Goal: Task Accomplishment & Management: Manage account settings

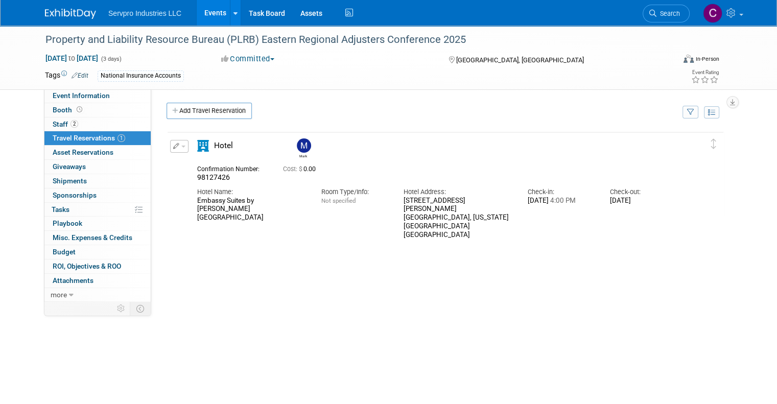
click at [204, 13] on link "Events" at bounding box center [215, 13] width 37 height 26
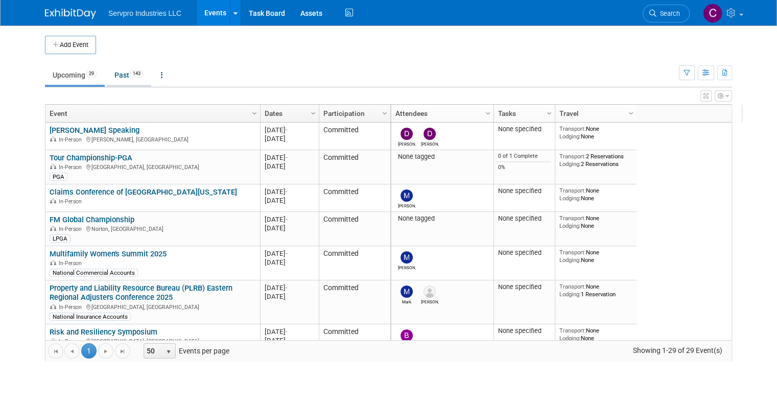
click at [116, 77] on link "Past 143" at bounding box center [129, 74] width 44 height 19
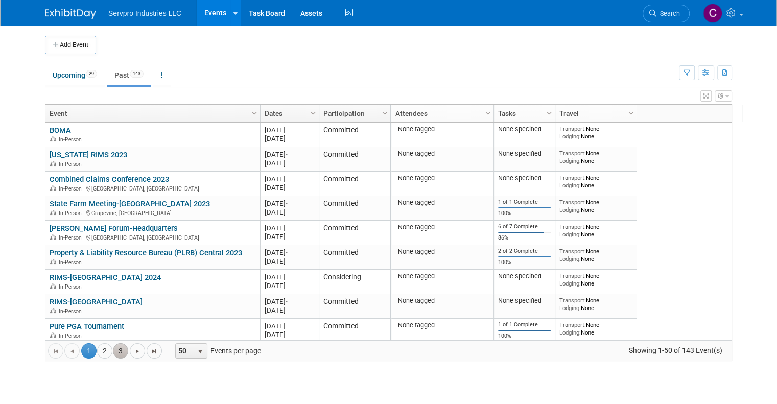
click at [113, 355] on link "3" at bounding box center [120, 350] width 15 height 15
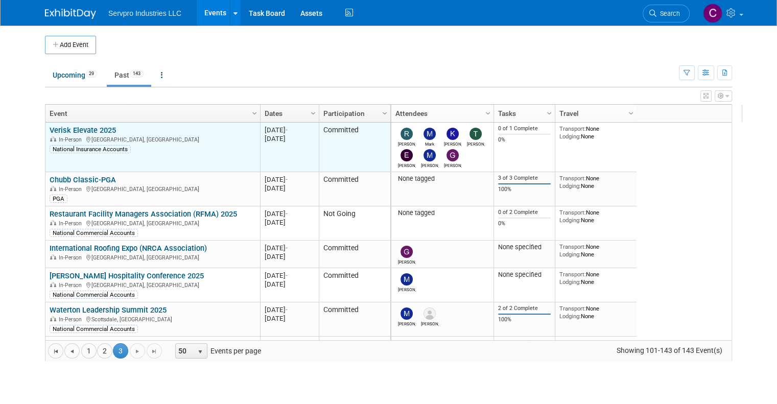
click at [88, 126] on link "Verisk Elevate 2025" at bounding box center [83, 130] width 66 height 9
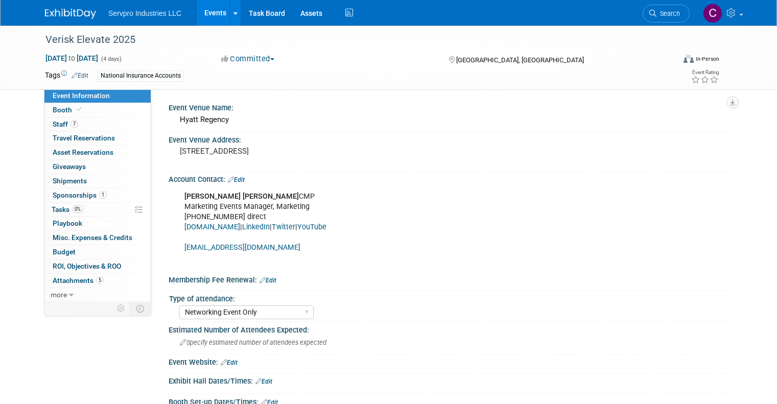
select select "Networking Event Only"
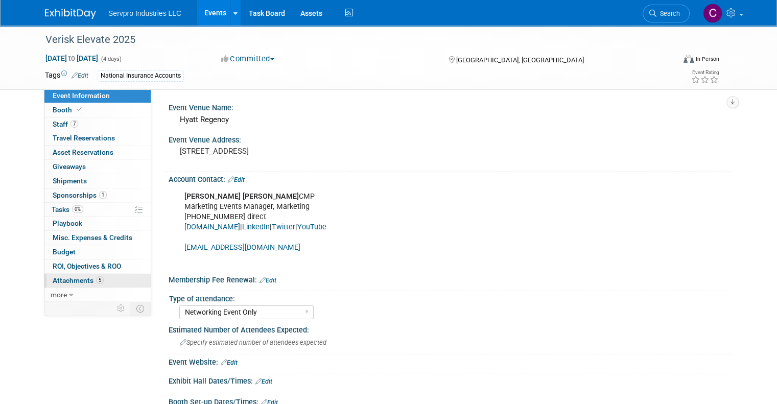
click at [53, 274] on link "5 Attachments 5" at bounding box center [97, 281] width 106 height 14
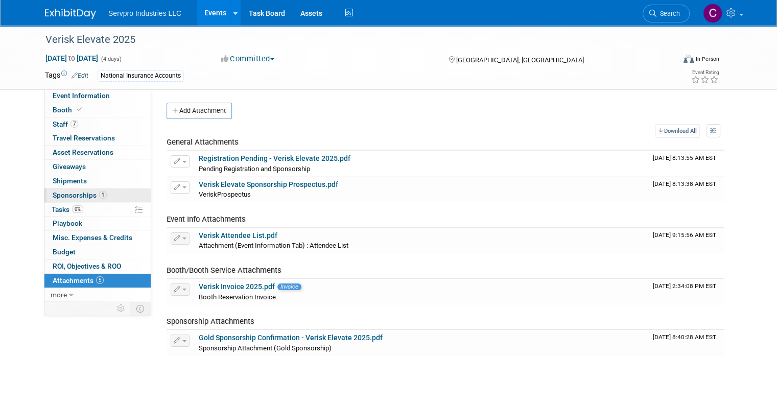
click at [77, 193] on span "Sponsorships 1" at bounding box center [80, 195] width 54 height 8
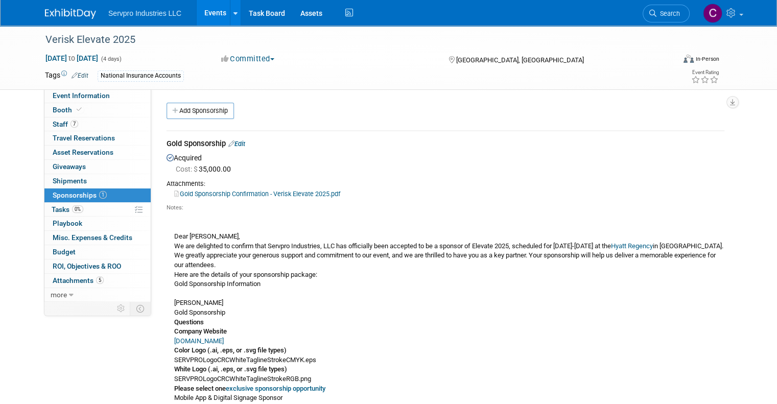
click at [201, 193] on link "Gold Sponsorship Confirmation - Verisk Elevate 2025.pdf" at bounding box center [257, 194] width 166 height 8
click at [206, 12] on link "Events" at bounding box center [215, 13] width 37 height 26
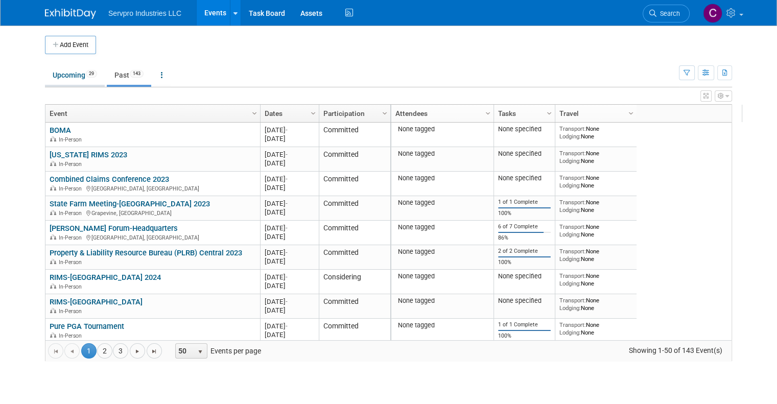
click at [68, 72] on link "Upcoming 29" at bounding box center [75, 74] width 60 height 19
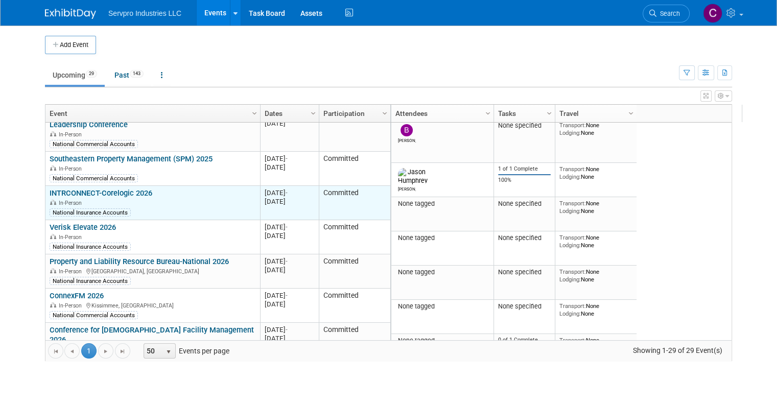
click at [82, 189] on link "INTRCONNECT-Corelogic 2026" at bounding box center [101, 193] width 103 height 9
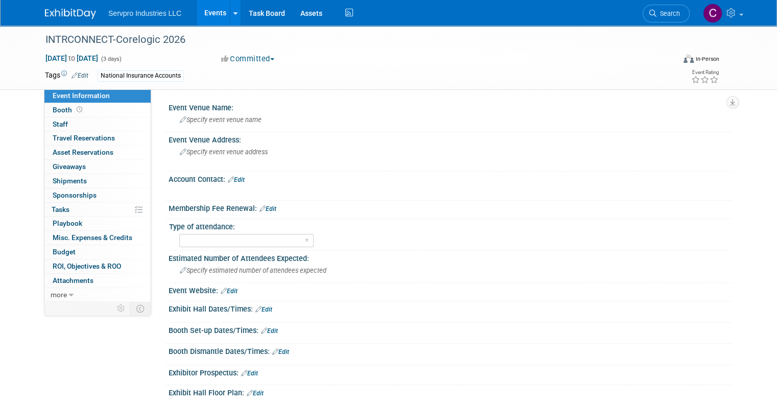
click at [203, 7] on link "Events" at bounding box center [215, 13] width 37 height 26
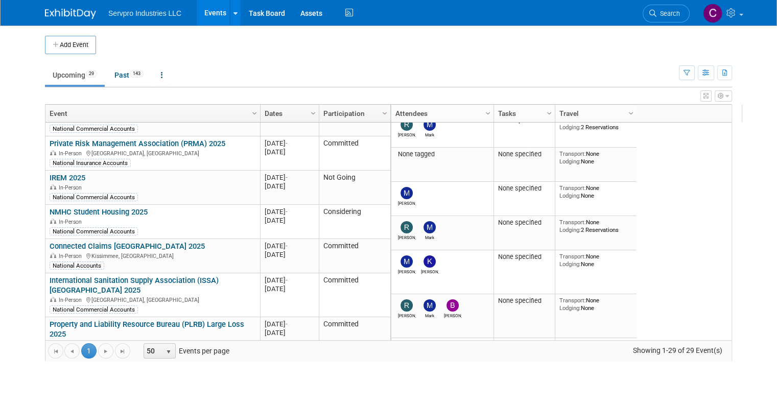
scroll to position [496, 0]
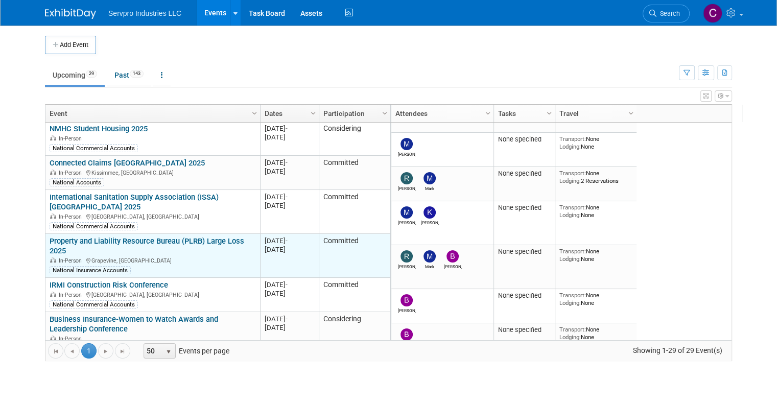
click at [86, 237] on link "Property and Liability Resource Bureau (PLRB) Large Loss 2025" at bounding box center [147, 246] width 195 height 19
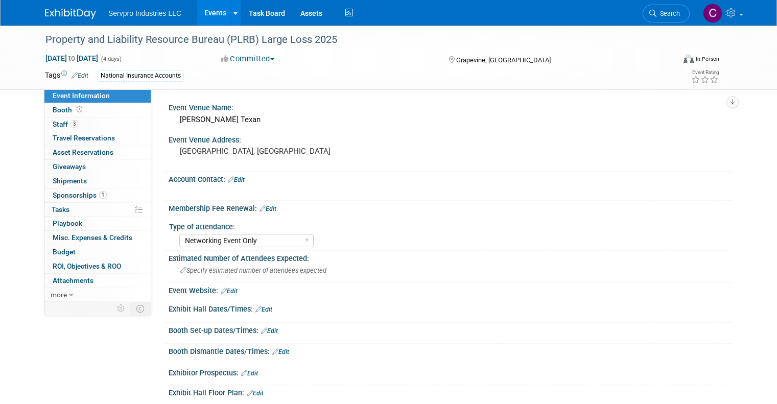
select select "Networking Event Only"
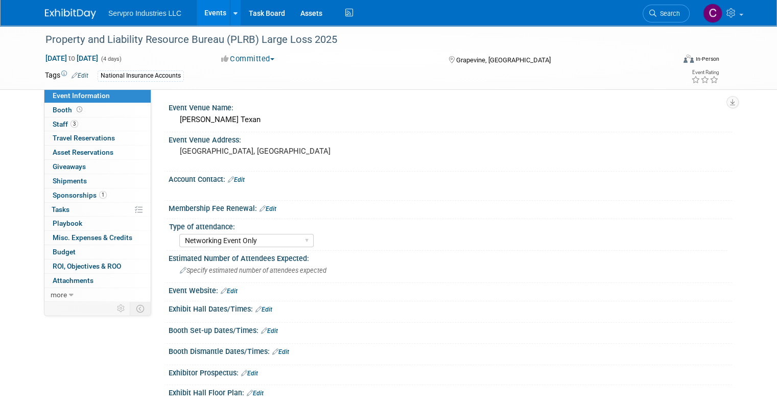
click at [693, 188] on div "X" at bounding box center [451, 191] width 564 height 14
click at [231, 177] on link "Edit" at bounding box center [236, 179] width 17 height 7
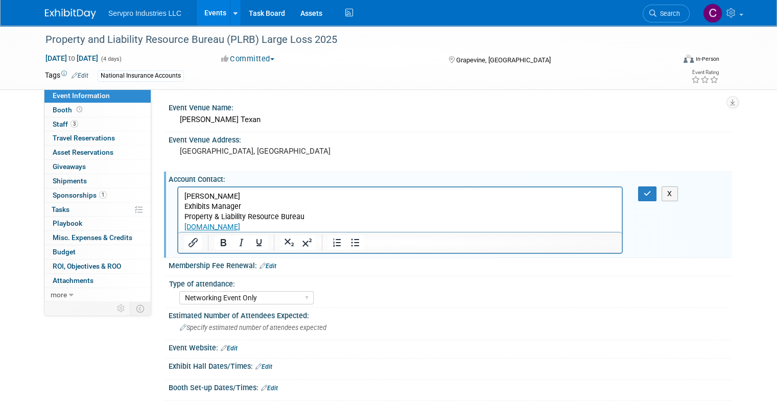
click at [235, 198] on p "Tom O'Dowd" at bounding box center [400, 196] width 432 height 10
click at [651, 191] on icon "button" at bounding box center [648, 193] width 8 height 7
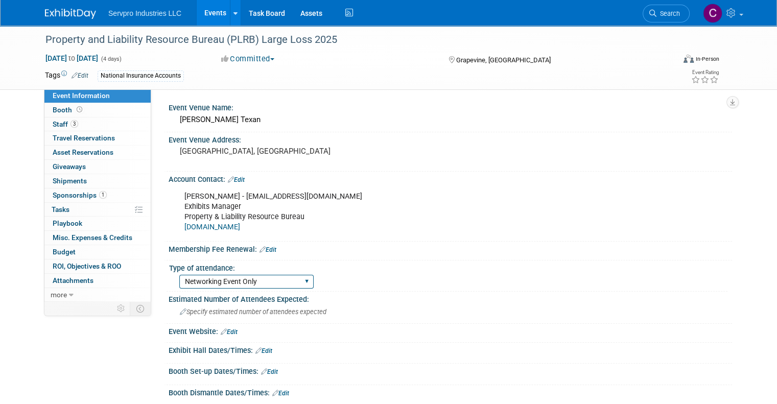
click at [262, 284] on select "Exhibitor Networking Event Only Sponsorship Only First Time Attending-Scope of …" at bounding box center [246, 282] width 134 height 14
select select "Sponsorship Only"
click at [179, 275] on select "Exhibitor Networking Event Only Sponsorship Only First Time Attending-Scope of …" at bounding box center [246, 282] width 134 height 14
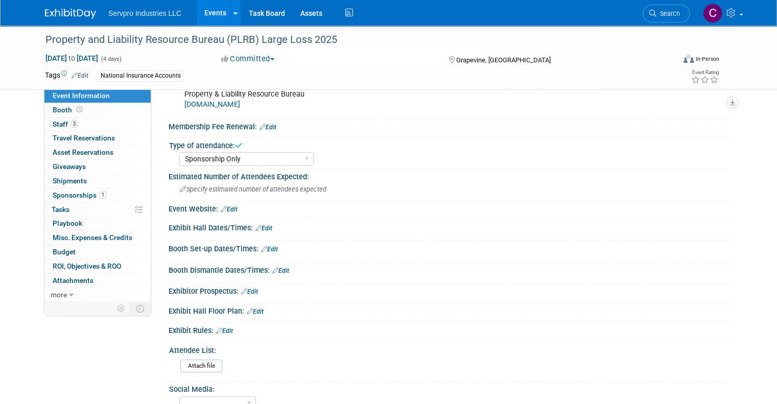
scroll to position [133, 0]
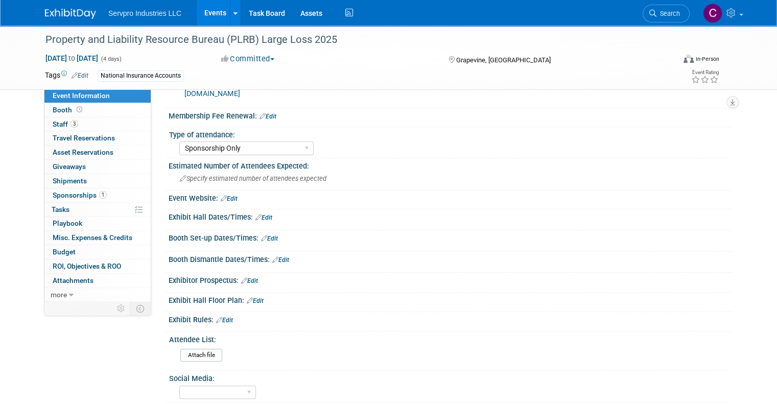
click at [245, 279] on link "Edit" at bounding box center [249, 280] width 17 height 7
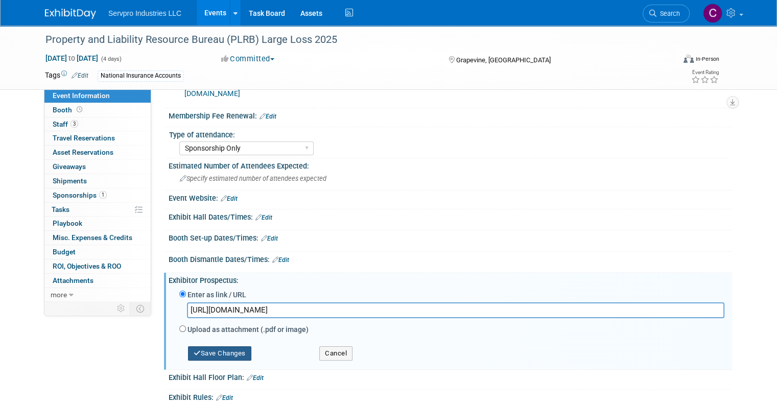
type input "https://web.cvent.com/event/56b9c713-e185-4c25-92d3-2a668274014b/websitePage:f7…"
click at [207, 347] on button "Save Changes" at bounding box center [219, 353] width 63 height 14
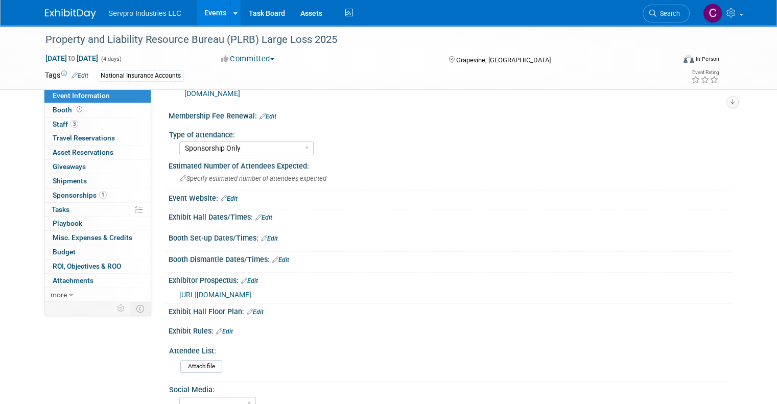
click at [225, 195] on link "Edit" at bounding box center [229, 198] width 17 height 7
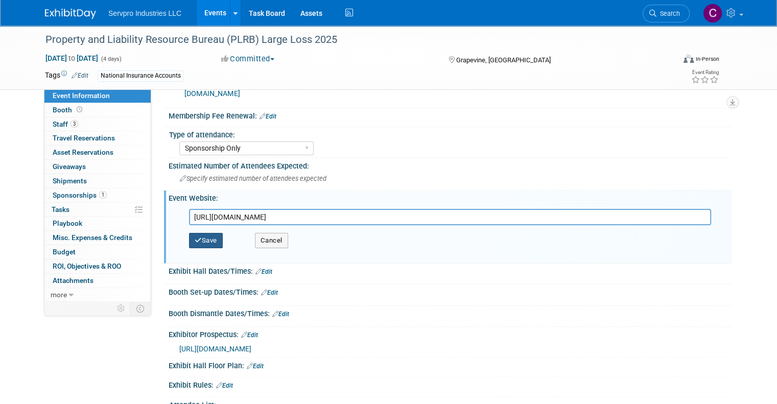
type input "https://web.cvent.com/event/dc7fc03e-1bca-4bb2-a5cf-d03c784607a1/summary"
click at [195, 237] on button "Save" at bounding box center [206, 240] width 34 height 15
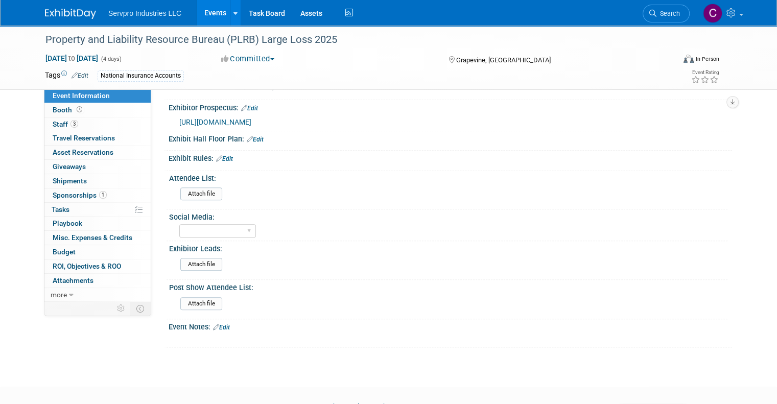
scroll to position [347, 0]
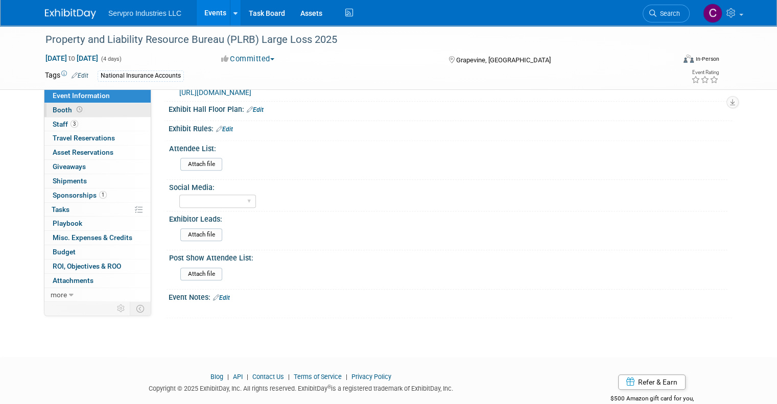
click at [53, 107] on span "Booth" at bounding box center [69, 110] width 32 height 8
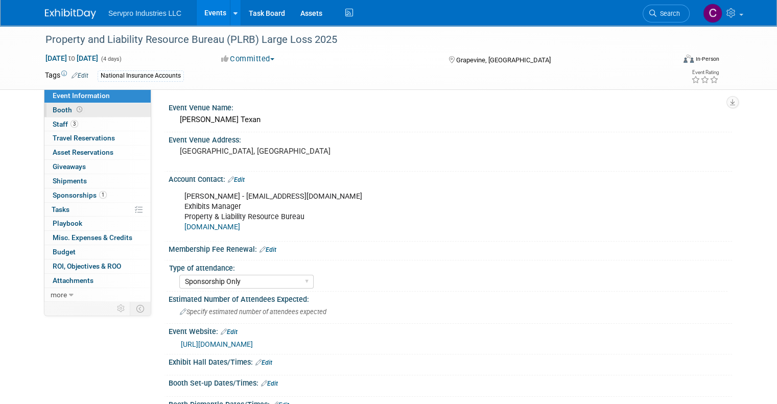
select select "Small 2 foot table top banner"
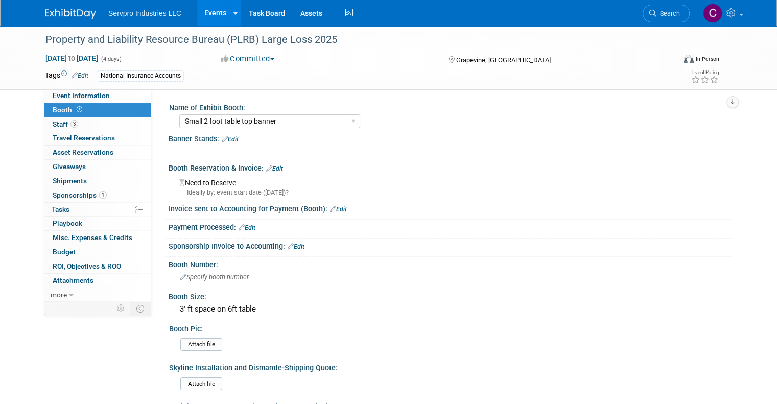
click at [331, 208] on link "Edit" at bounding box center [338, 209] width 17 height 7
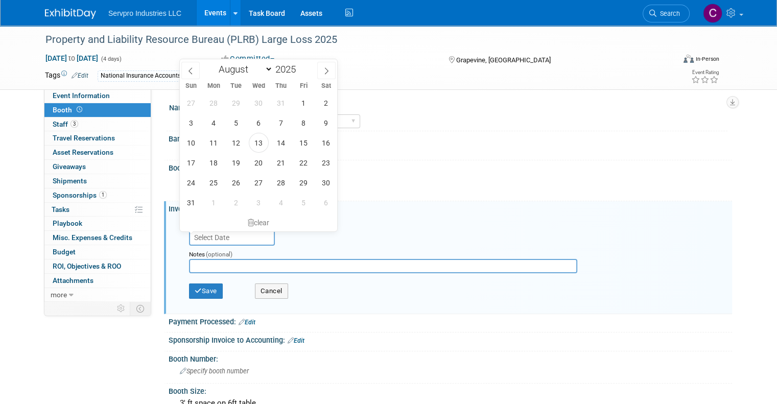
click at [220, 238] on input "text" at bounding box center [232, 237] width 86 height 16
click at [257, 145] on span "13" at bounding box center [259, 143] width 20 height 20
type input "Aug 13, 2025"
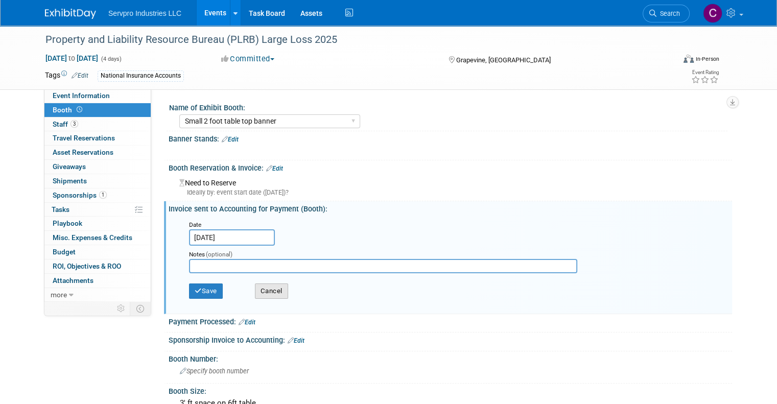
click at [261, 287] on button "Cancel" at bounding box center [271, 291] width 33 height 15
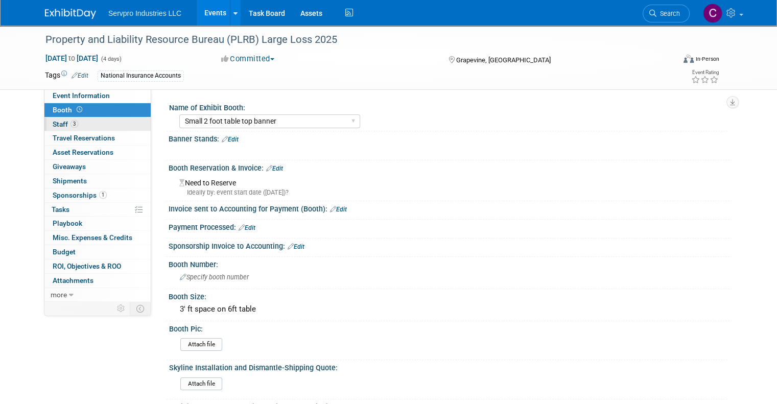
click at [53, 123] on span "Staff 3" at bounding box center [66, 124] width 26 height 8
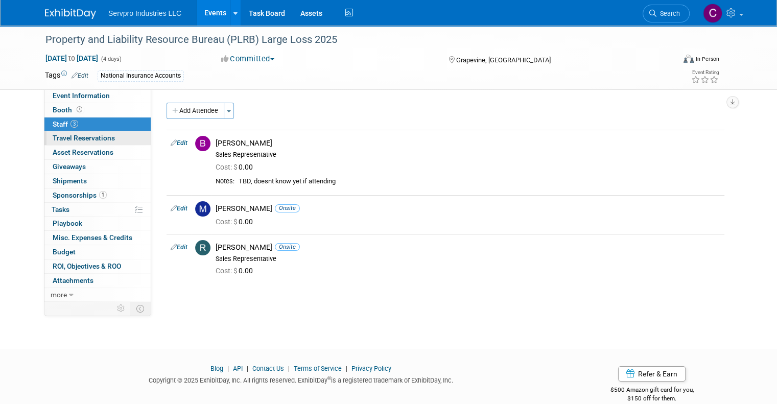
click at [54, 138] on span "Travel Reservations 0" at bounding box center [84, 138] width 62 height 8
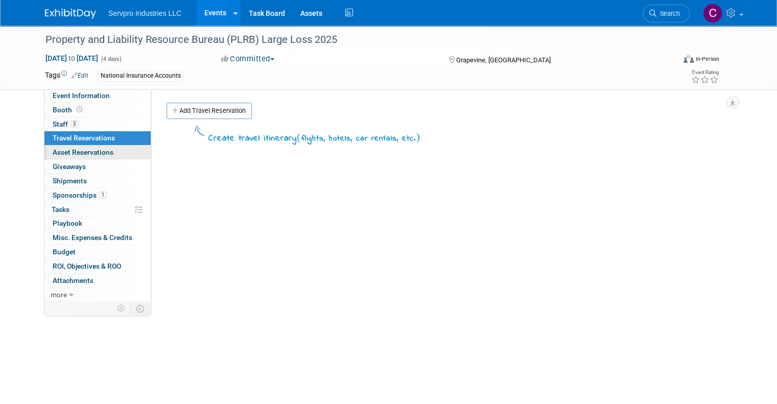
click at [57, 152] on span "Asset Reservations 0" at bounding box center [83, 152] width 61 height 8
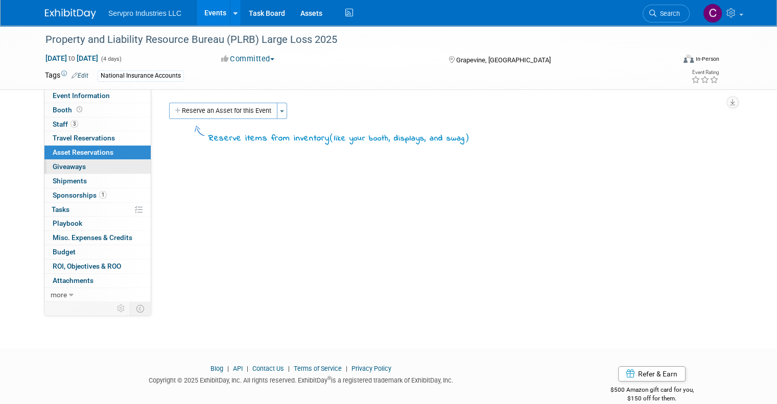
click at [57, 165] on span "Giveaways 0" at bounding box center [69, 166] width 33 height 8
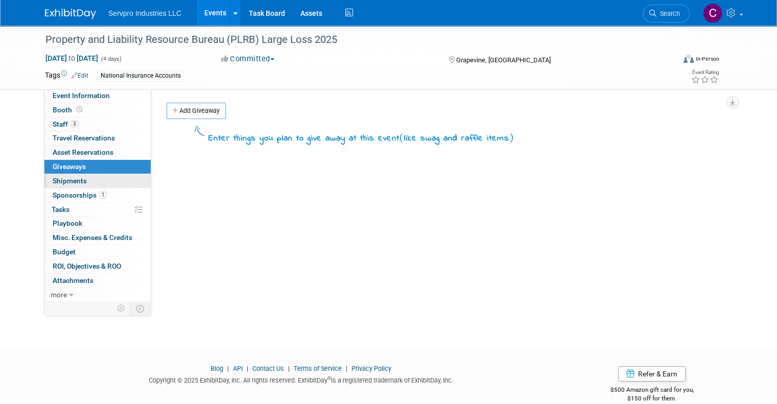
click at [57, 177] on span "Shipments 0" at bounding box center [70, 181] width 34 height 8
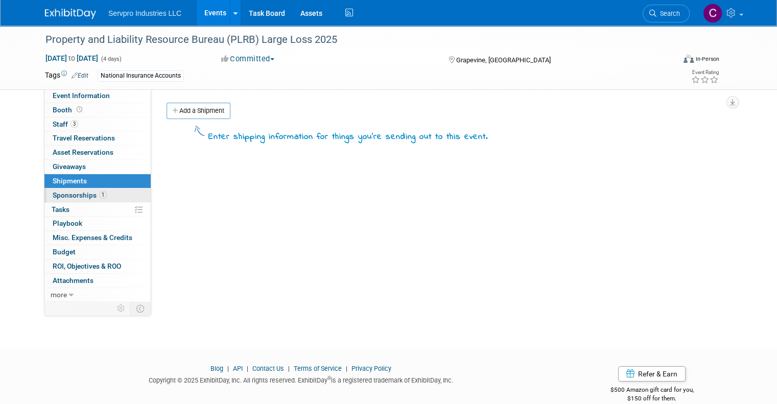
click at [59, 191] on span "Sponsorships 1" at bounding box center [80, 195] width 54 height 8
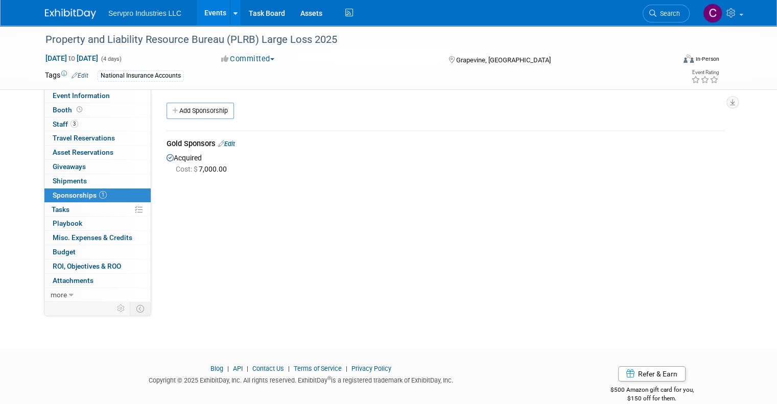
click at [223, 138] on div "Gold Sponsors Edit" at bounding box center [446, 144] width 558 height 13
click at [223, 141] on link "Edit" at bounding box center [226, 144] width 17 height 8
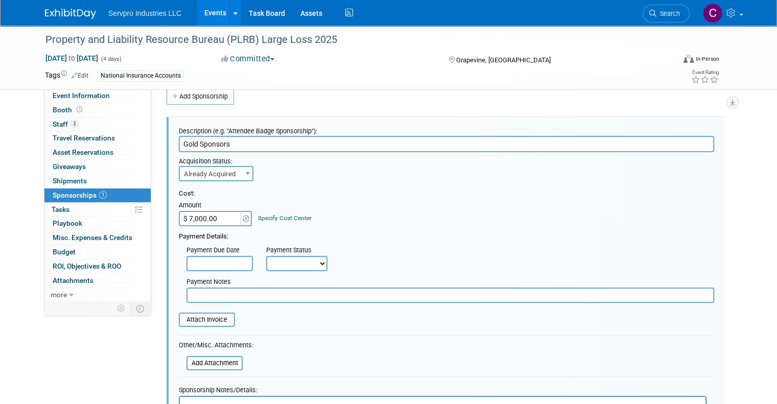
scroll to position [15, 0]
click at [189, 314] on input "file" at bounding box center [173, 319] width 122 height 12
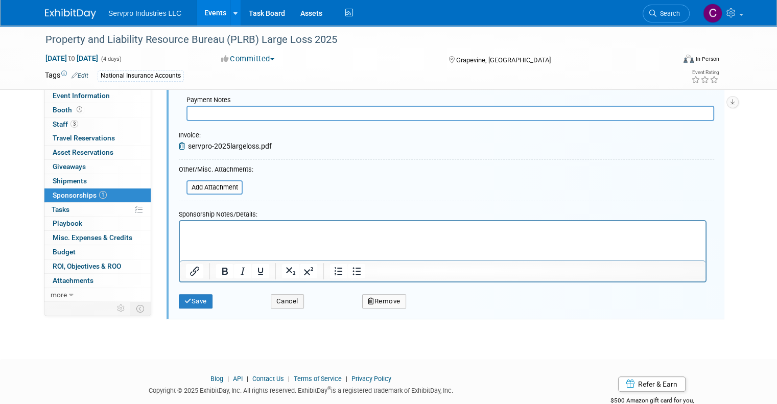
scroll to position [212, 0]
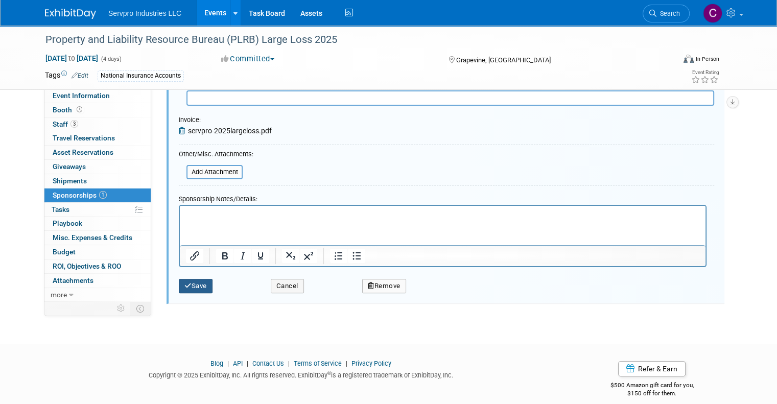
click at [186, 282] on button "Save" at bounding box center [196, 286] width 34 height 14
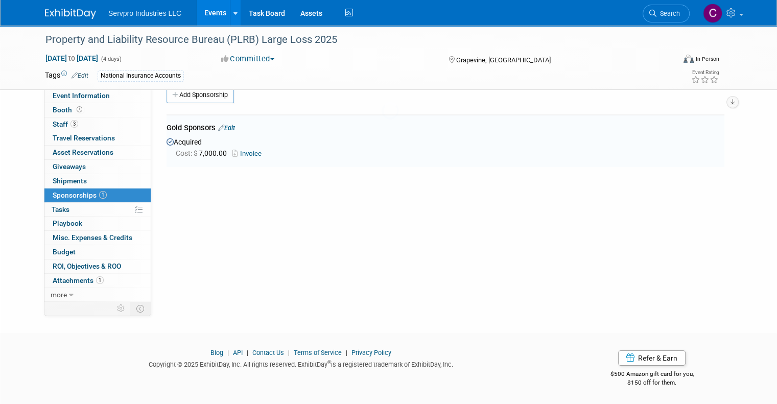
scroll to position [15, 0]
click at [64, 276] on span "Attachments 1" at bounding box center [78, 280] width 51 height 8
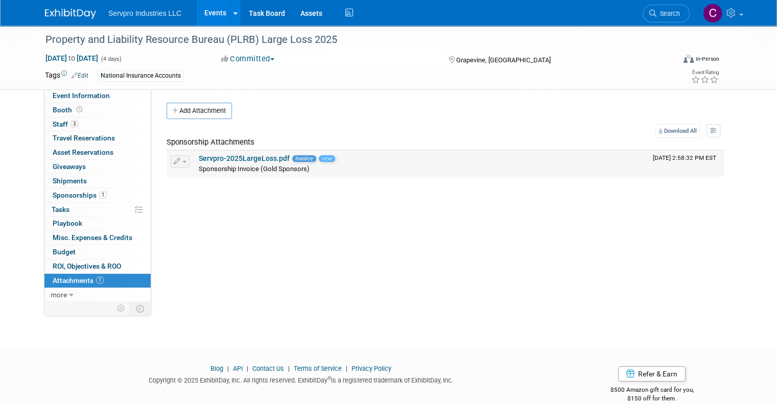
click at [220, 157] on link "Servpro-2025LargeLoss.pdf" at bounding box center [244, 158] width 91 height 8
click at [200, 15] on link "Events" at bounding box center [215, 13] width 37 height 26
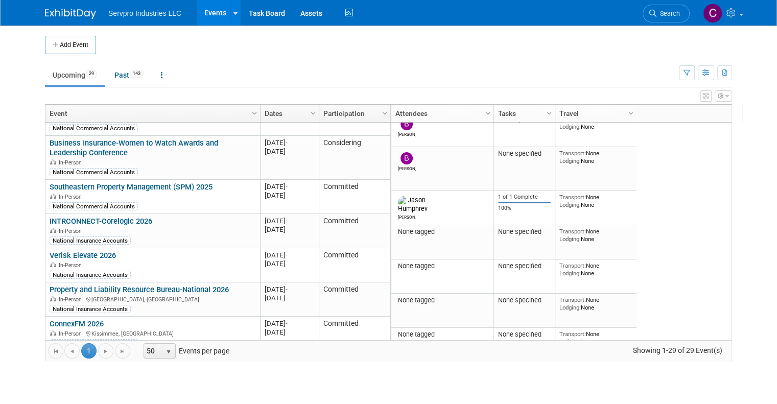
scroll to position [710, 0]
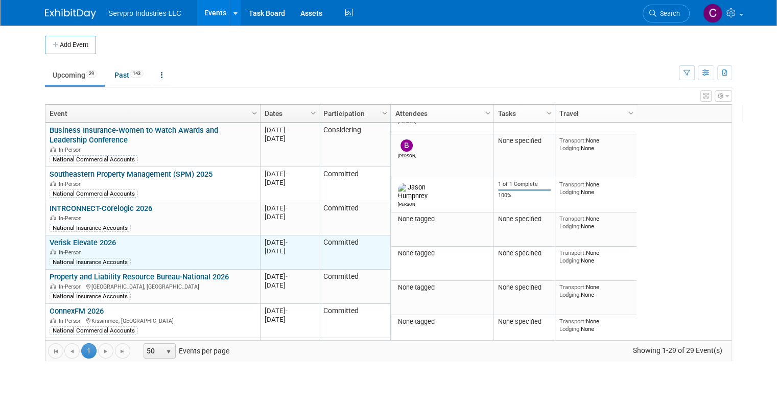
click at [87, 238] on link "Verisk Elevate 2026" at bounding box center [83, 242] width 66 height 9
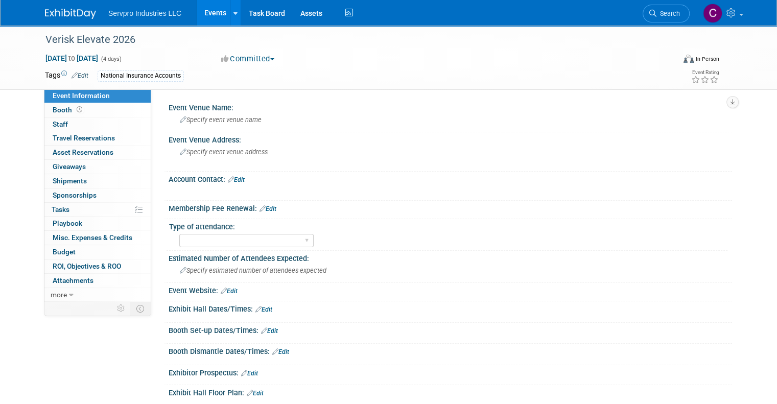
click at [235, 176] on link "Edit" at bounding box center [236, 179] width 17 height 7
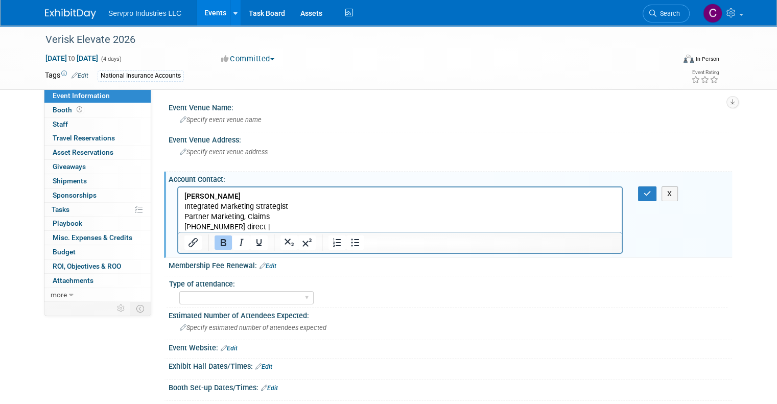
click at [267, 224] on p "Partner Marketing, Claims [PHONE_NUMBER] direct |" at bounding box center [400, 222] width 432 height 20
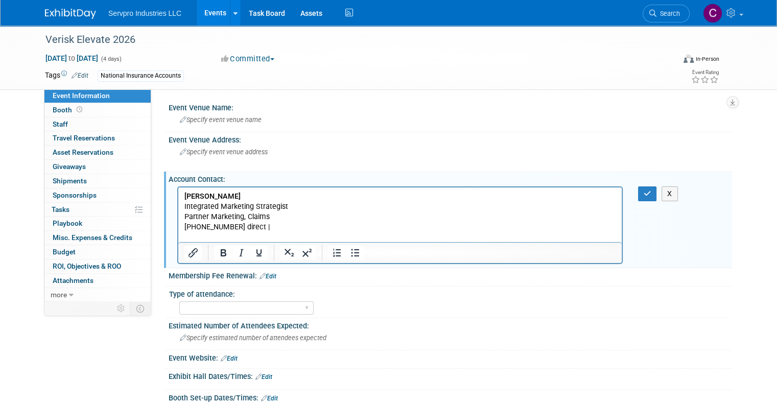
paste body "Rich Text Area. Press ALT-0 for help."
click at [651, 190] on icon "button" at bounding box center [648, 193] width 8 height 7
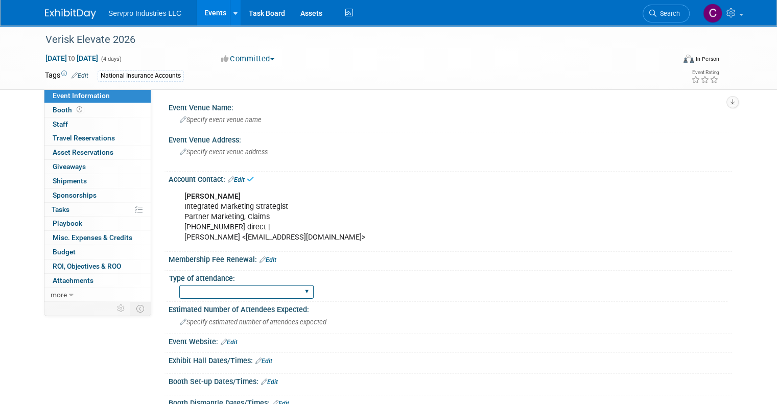
click at [201, 289] on select "Exhibitor Networking Event Only Sponsorship Only First Time Attending-Scope of …" at bounding box center [246, 292] width 134 height 14
select select "Sponsorship Only"
click at [179, 285] on select "Exhibitor Networking Event Only Sponsorship Only First Time Attending-Scope of …" at bounding box center [246, 292] width 134 height 14
click at [220, 121] on span "Specify event venue name" at bounding box center [221, 120] width 82 height 8
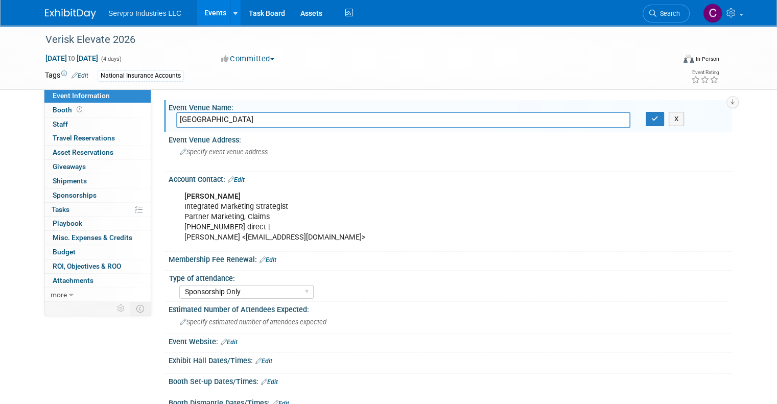
type input "Hyatt Regency Salt Lake City"
click at [208, 158] on div "Specify event venue address" at bounding box center [286, 156] width 220 height 24
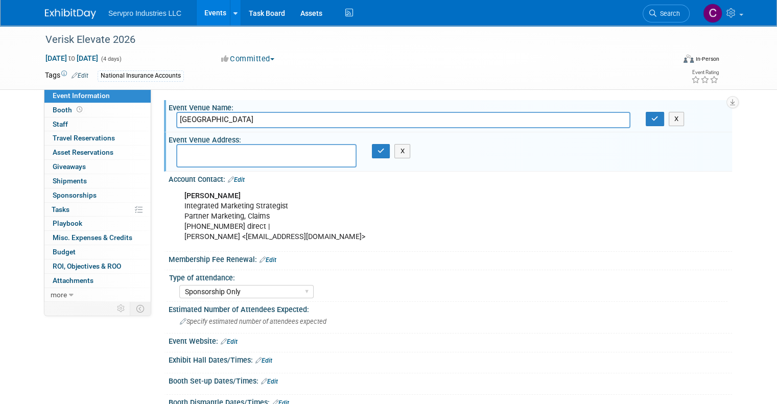
click at [208, 158] on textarea at bounding box center [266, 155] width 180 height 23
type textarea "170 S W Temple St, Salt Lake City, UT 84101"
click at [380, 153] on icon "button" at bounding box center [381, 151] width 7 height 7
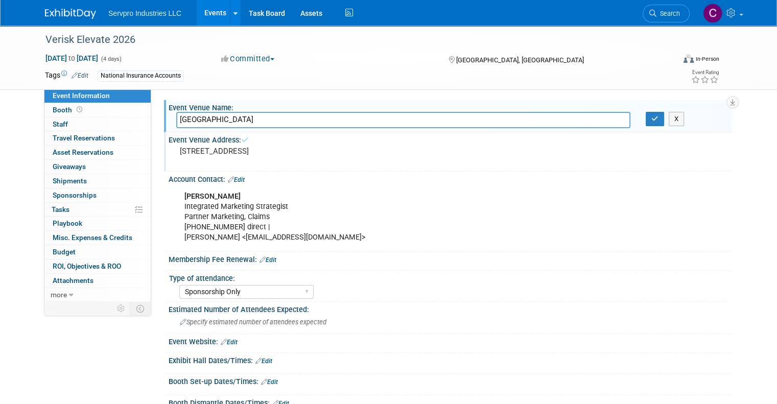
click at [380, 153] on pre "170 S W Temple St, Salt Lake City, UT 84101" at bounding box center [286, 151] width 213 height 9
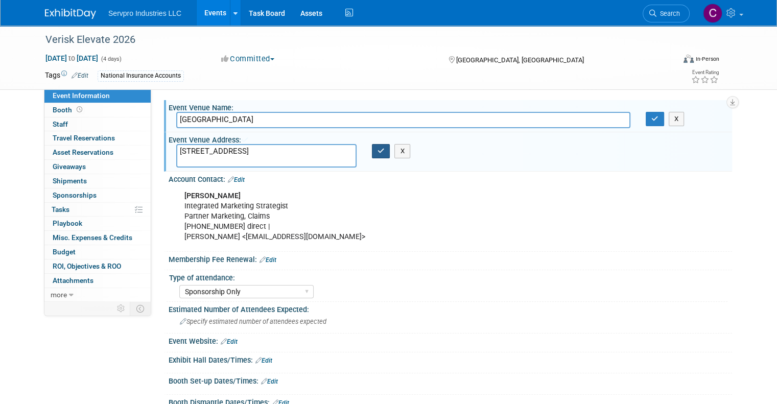
click at [378, 151] on icon "button" at bounding box center [381, 151] width 7 height 7
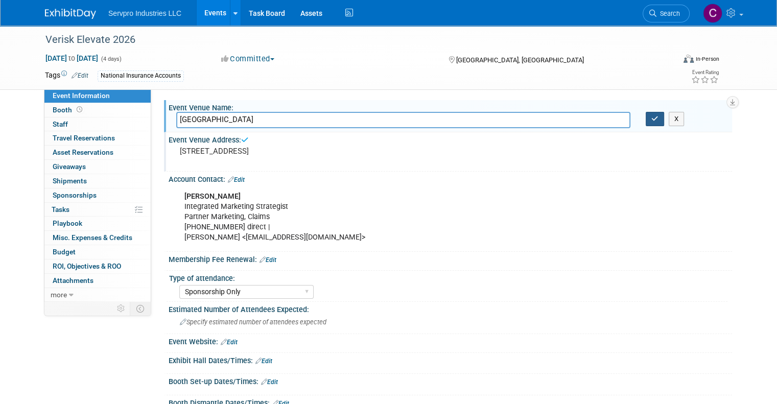
click at [658, 116] on icon "button" at bounding box center [654, 118] width 7 height 7
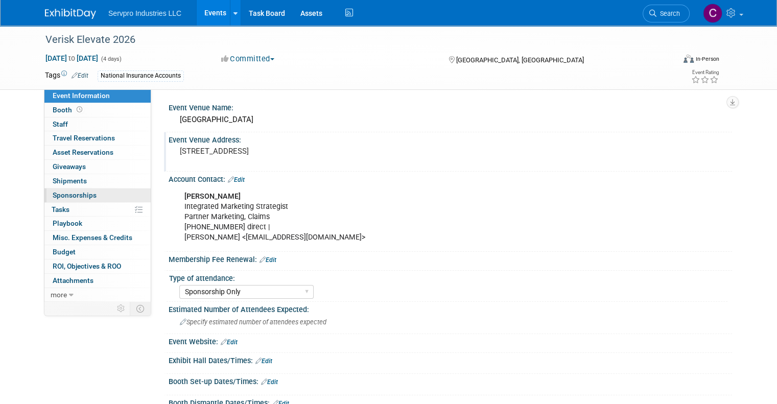
click at [67, 194] on span "Sponsorships 0" at bounding box center [75, 195] width 44 height 8
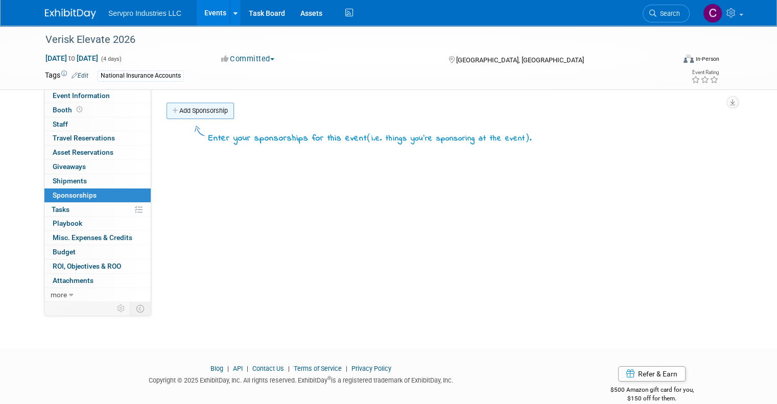
click at [187, 112] on link "Add Sponsorship" at bounding box center [200, 111] width 67 height 16
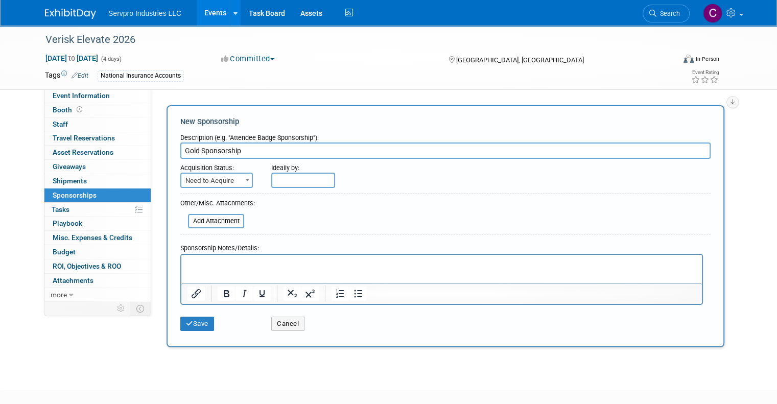
type input "Gold Sponsorship"
click at [206, 177] on span "Need to Acquire" at bounding box center [216, 181] width 71 height 14
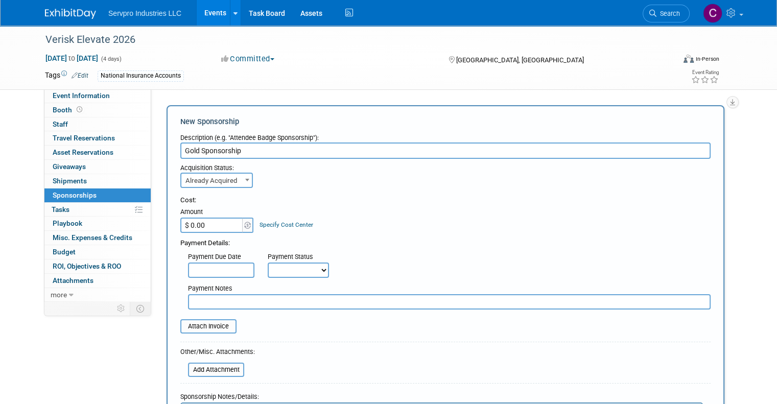
select select "2"
click at [196, 224] on input "$ 0.00" at bounding box center [212, 225] width 64 height 15
type input "$ 14,000.00"
click at [185, 323] on input "file" at bounding box center [175, 326] width 122 height 12
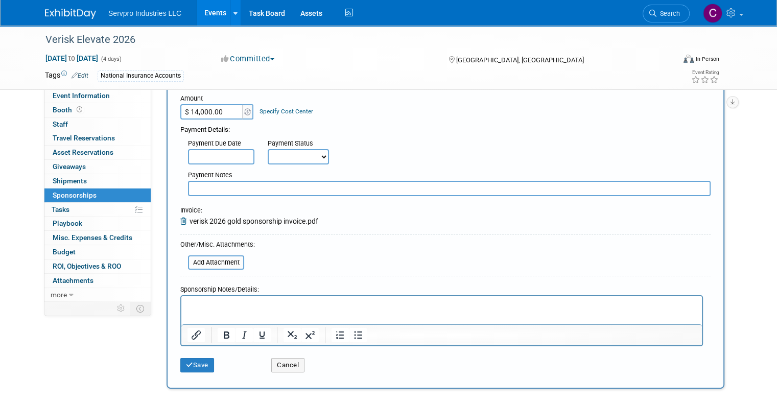
scroll to position [124, 0]
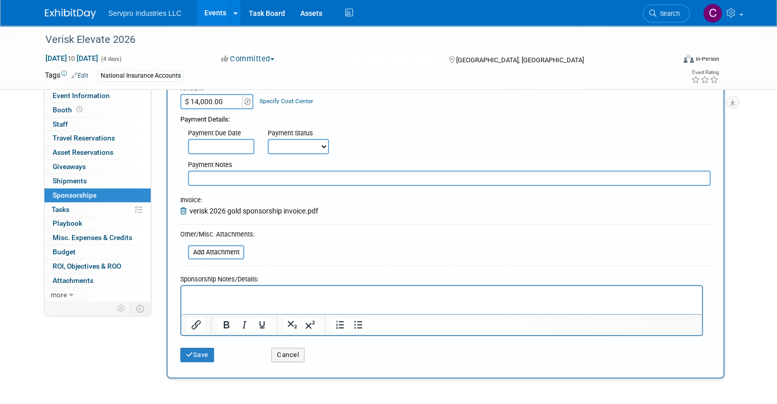
click at [205, 291] on p "Rich Text Area. Press ALT-0 for help." at bounding box center [442, 295] width 509 height 10
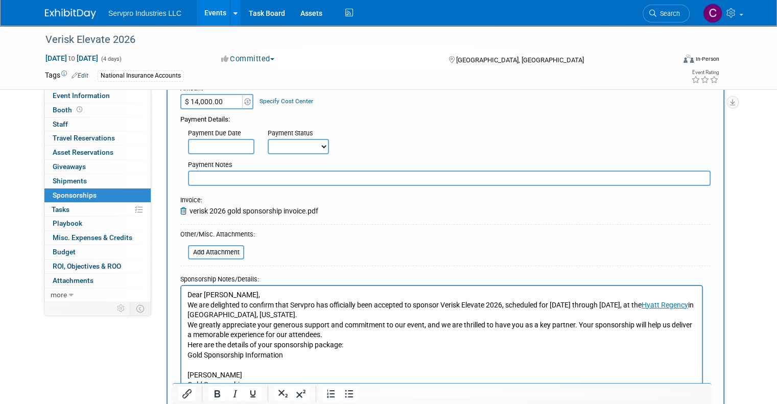
scroll to position [399, 0]
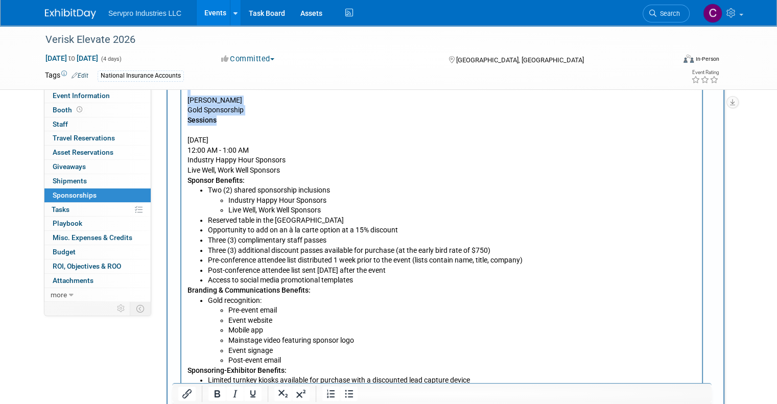
drag, startPoint x: 219, startPoint y: 121, endPoint x: 188, endPoint y: 84, distance: 48.6
click at [188, 84] on body "Dear Chris, We are delighted to confirm that Servpro has officially been accept…" at bounding box center [442, 200] width 510 height 370
click at [357, 166] on p "Live Well, Work Well Sponsors" at bounding box center [442, 170] width 509 height 10
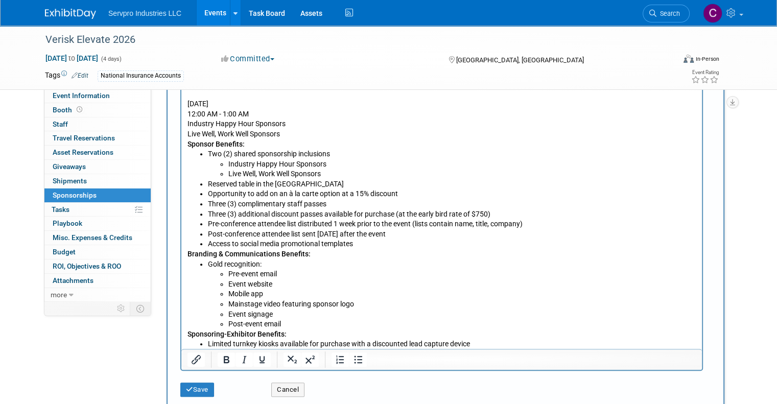
scroll to position [439, 0]
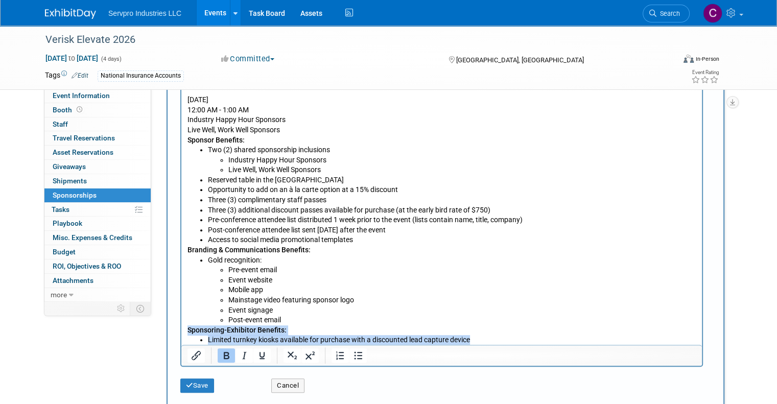
drag, startPoint x: 480, startPoint y: 342, endPoint x: 184, endPoint y: 330, distance: 296.1
click at [184, 330] on html "Dear Chris, We are delighted to confirm that Servpro has officially been accept…" at bounding box center [441, 158] width 521 height 375
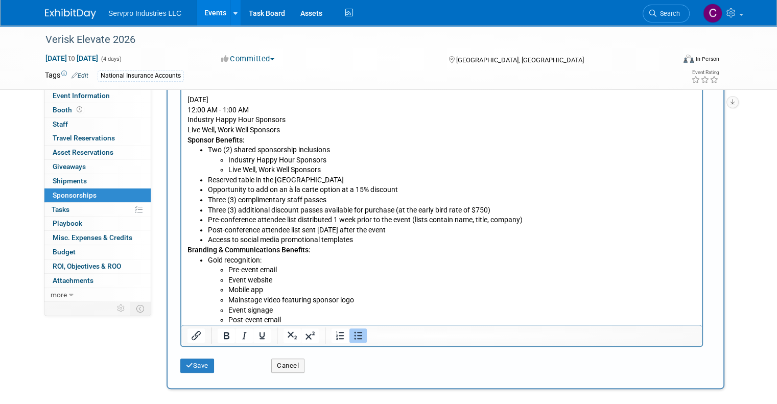
click at [188, 136] on b "Sponsor Benefits:" at bounding box center [216, 140] width 57 height 8
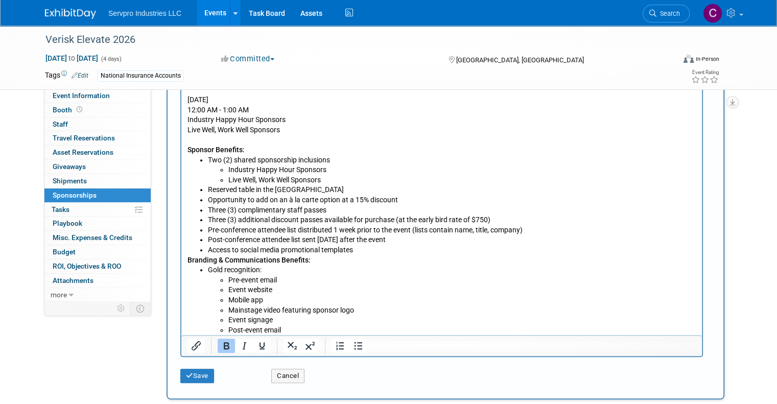
click at [188, 260] on b "Branding & Communications Benefits:" at bounding box center [249, 260] width 123 height 8
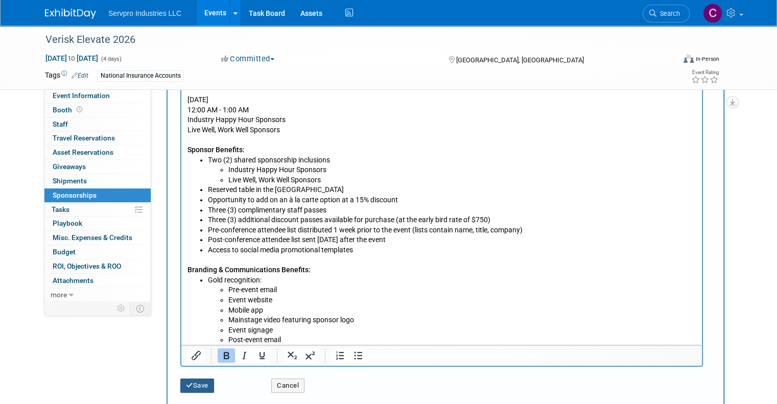
click at [185, 384] on button "Save" at bounding box center [197, 386] width 34 height 14
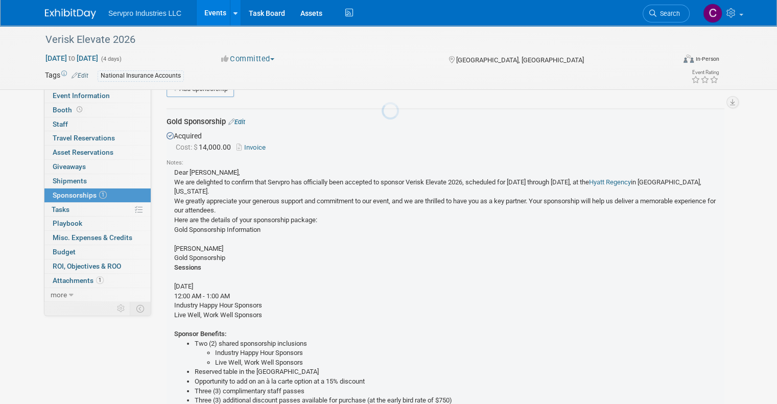
scroll to position [20, 0]
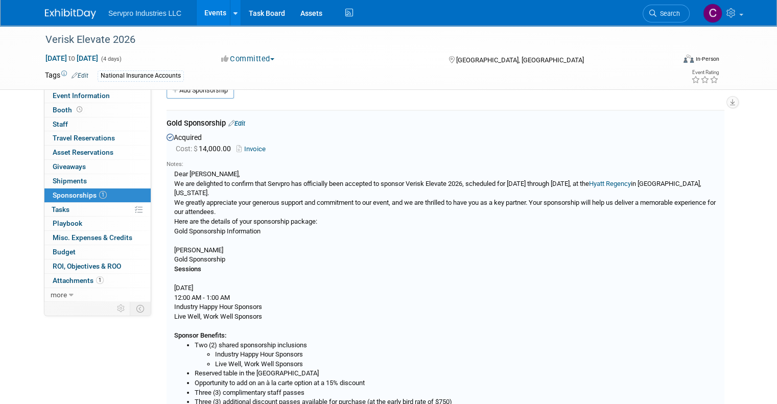
click at [211, 190] on div "Dear Chris, We are delighted to confirm that Servpro has officially been accept…" at bounding box center [446, 348] width 558 height 358
click at [232, 122] on link "Edit" at bounding box center [236, 124] width 17 height 8
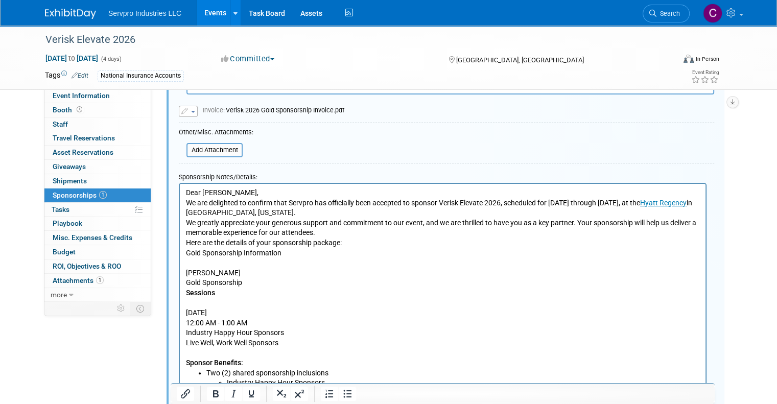
scroll to position [225, 0]
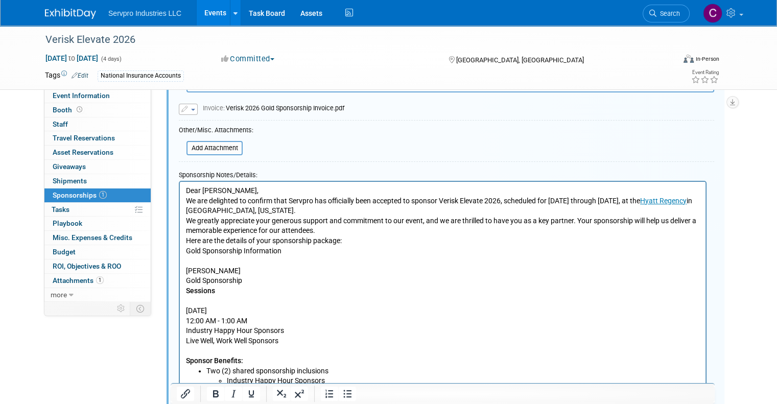
drag, startPoint x: 322, startPoint y: 231, endPoint x: 161, endPoint y: 183, distance: 168.0
click at [180, 183] on html "Dear Chris, We are delighted to confirm that Servpro has officially been accept…" at bounding box center [443, 369] width 526 height 375
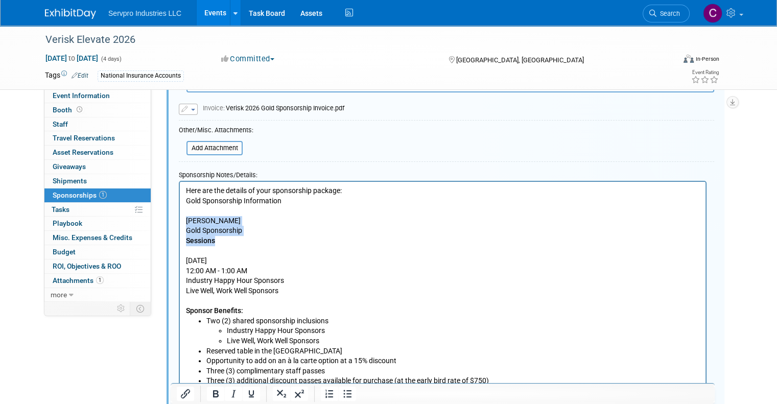
drag, startPoint x: 216, startPoint y: 241, endPoint x: 185, endPoint y: 222, distance: 36.2
click at [185, 222] on html "Here are the details of your sponsorship package: Gold Sponsorship Information …" at bounding box center [443, 344] width 526 height 324
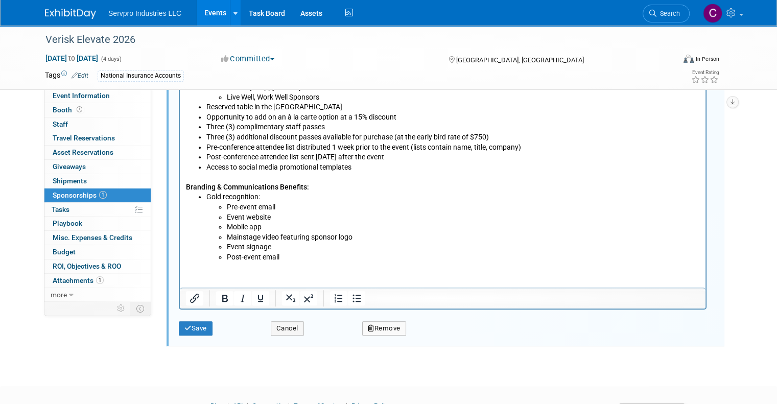
scroll to position [464, 0]
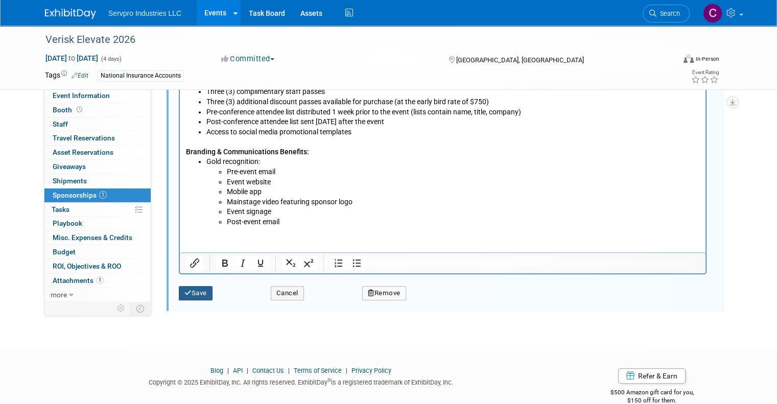
click at [184, 290] on icon "submit" at bounding box center [187, 293] width 7 height 7
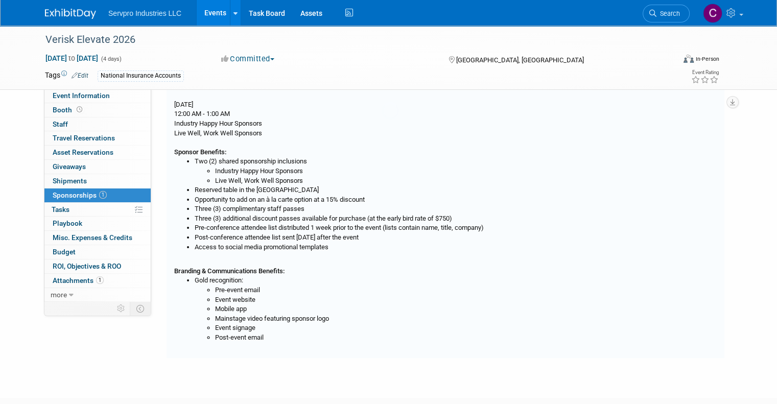
scroll to position [15, 0]
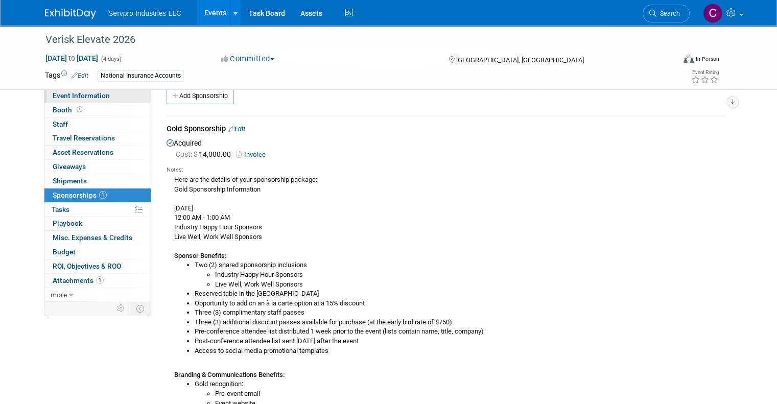
click at [65, 93] on span "Event Information" at bounding box center [81, 95] width 57 height 8
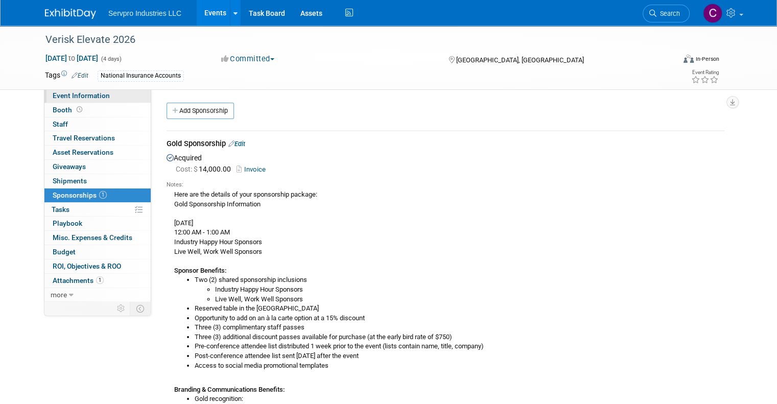
select select "Sponsorship Only"
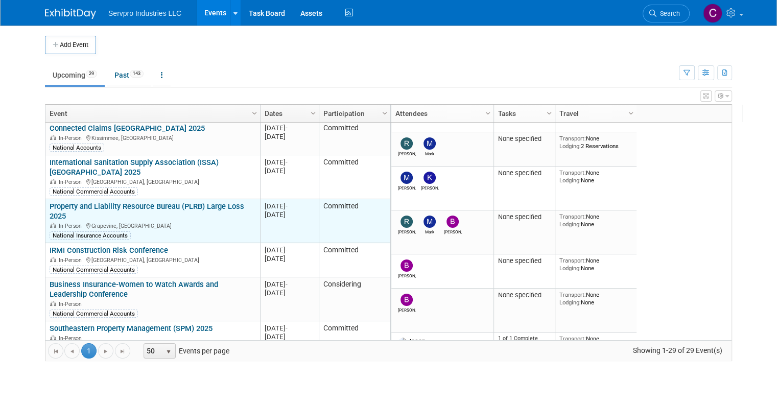
click at [115, 202] on link "Property and Liability Resource Bureau (PLRB) Large Loss 2025" at bounding box center [147, 211] width 195 height 19
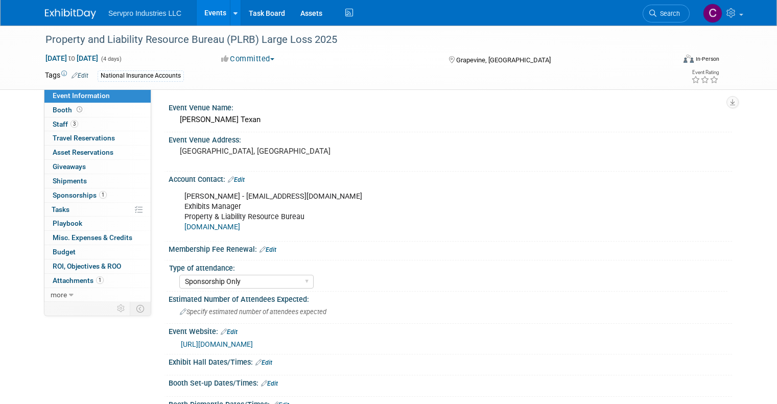
select select "Sponsorship Only"
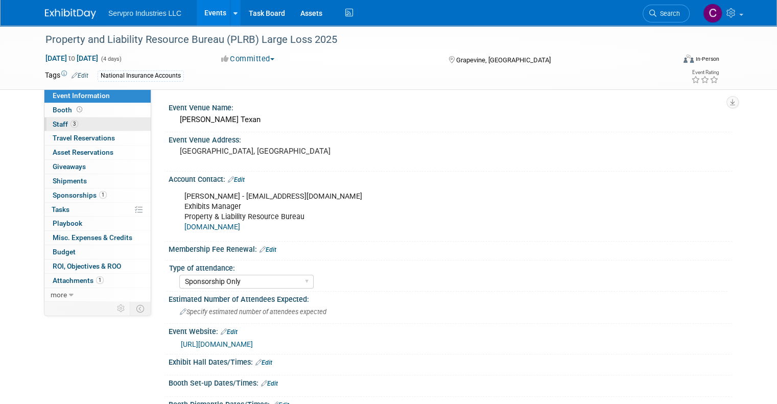
click at [54, 130] on link "3 Staff 3" at bounding box center [97, 125] width 106 height 14
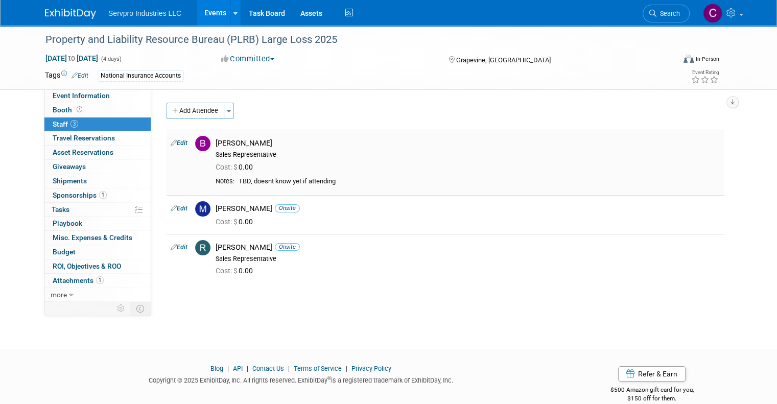
click at [172, 143] on link "Edit" at bounding box center [179, 142] width 17 height 7
select select "88d74551-c175-4443-9460-1fafd89f19d2"
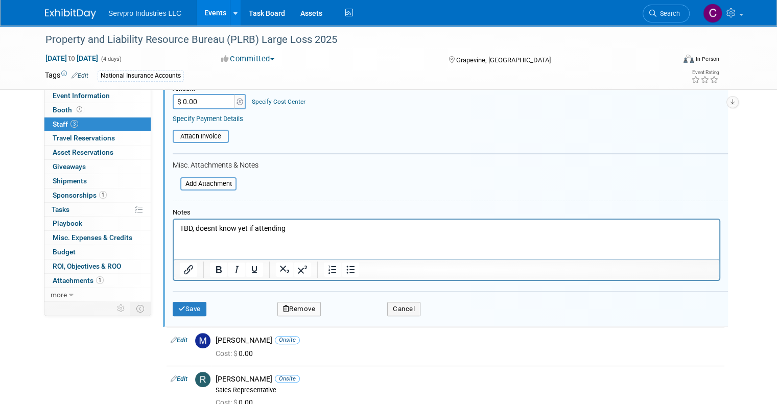
scroll to position [213, 0]
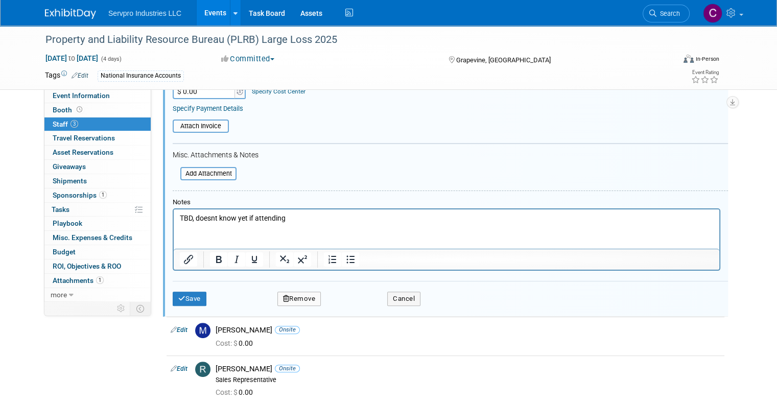
click at [292, 297] on button "Remove" at bounding box center [299, 299] width 44 height 14
click at [346, 307] on link "Yes" at bounding box center [355, 304] width 30 height 16
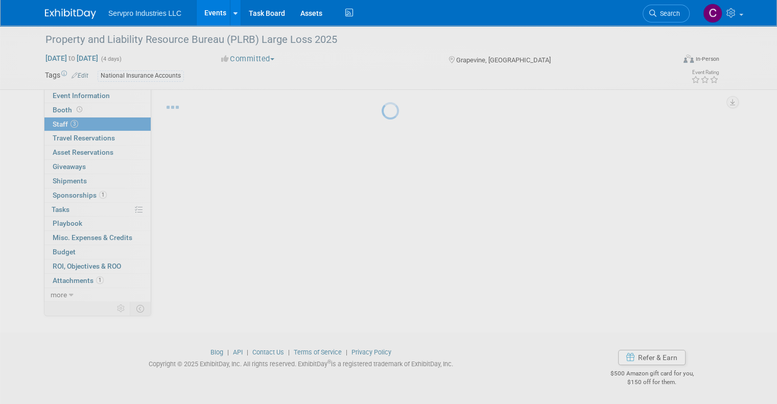
scroll to position [16, 0]
